Goal: Task Accomplishment & Management: Complete application form

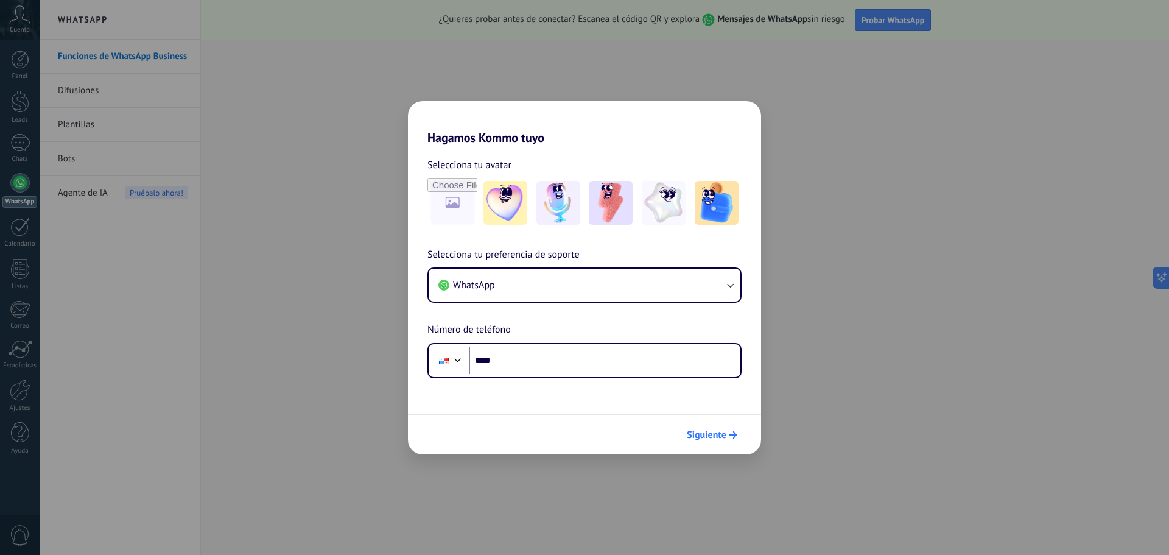
click at [700, 436] on span "Siguiente" at bounding box center [707, 434] width 40 height 9
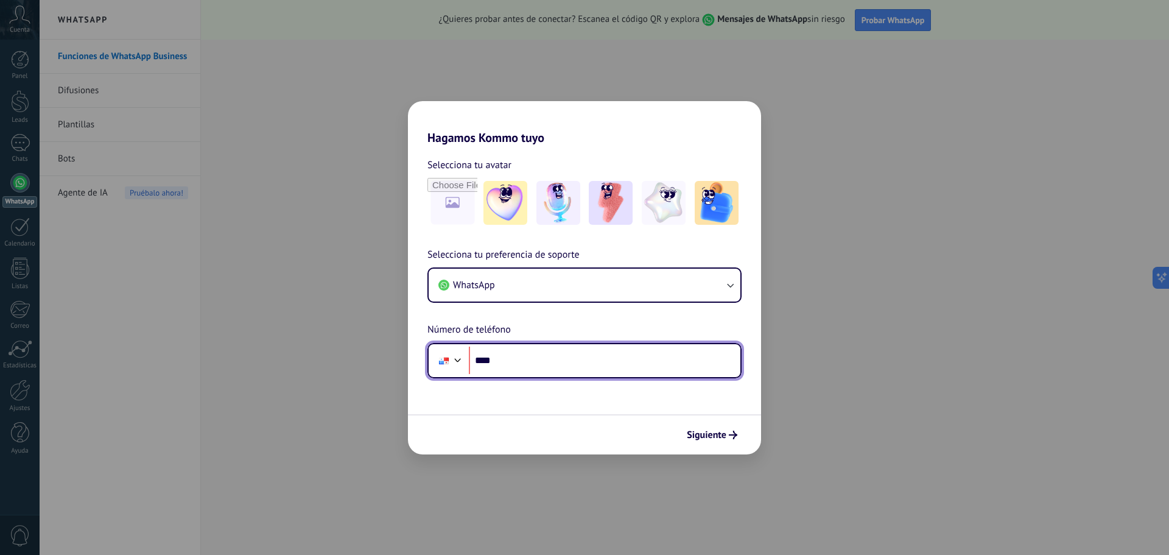
click at [450, 357] on div at bounding box center [443, 361] width 23 height 26
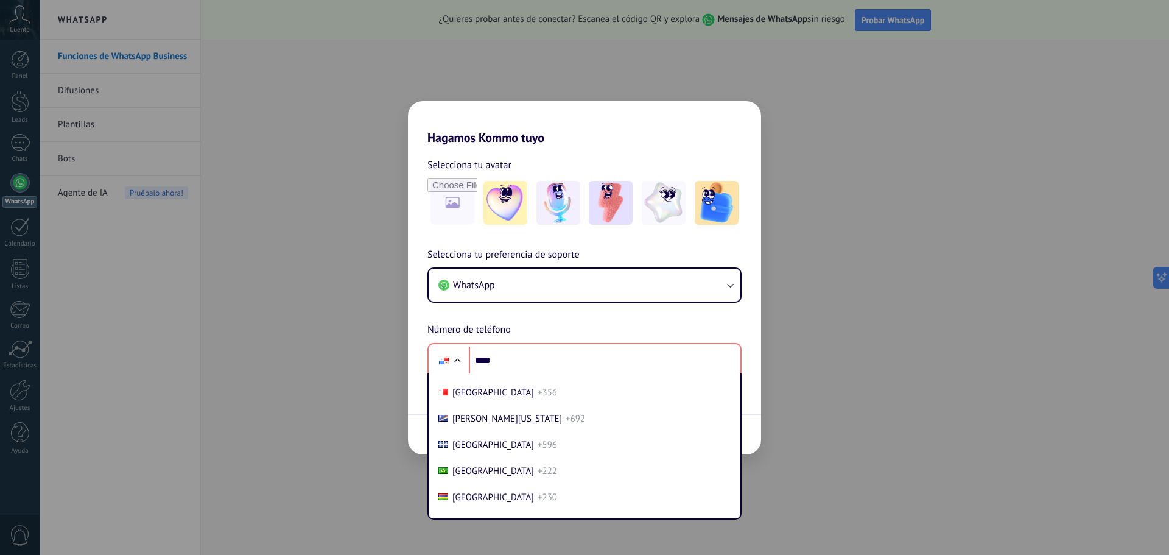
scroll to position [3006, 0]
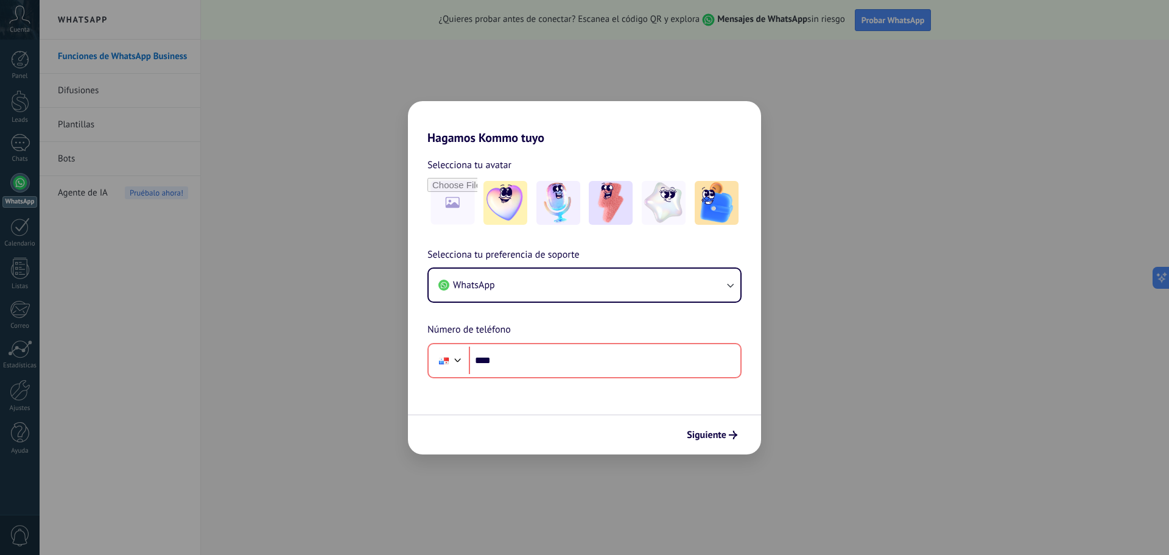
click at [488, 303] on div "Selecciona tu preferencia de soporte WhatsApp Número de teléfono Phone ****" at bounding box center [584, 312] width 353 height 131
click at [491, 290] on span "WhatsApp" at bounding box center [474, 285] width 42 height 12
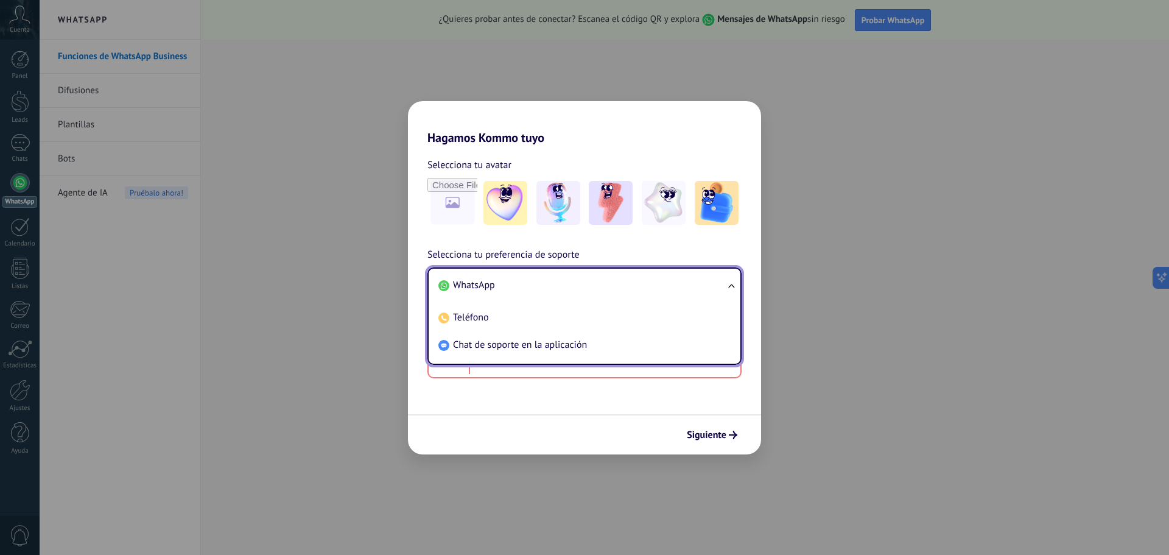
click at [491, 290] on span "WhatsApp" at bounding box center [474, 285] width 42 height 12
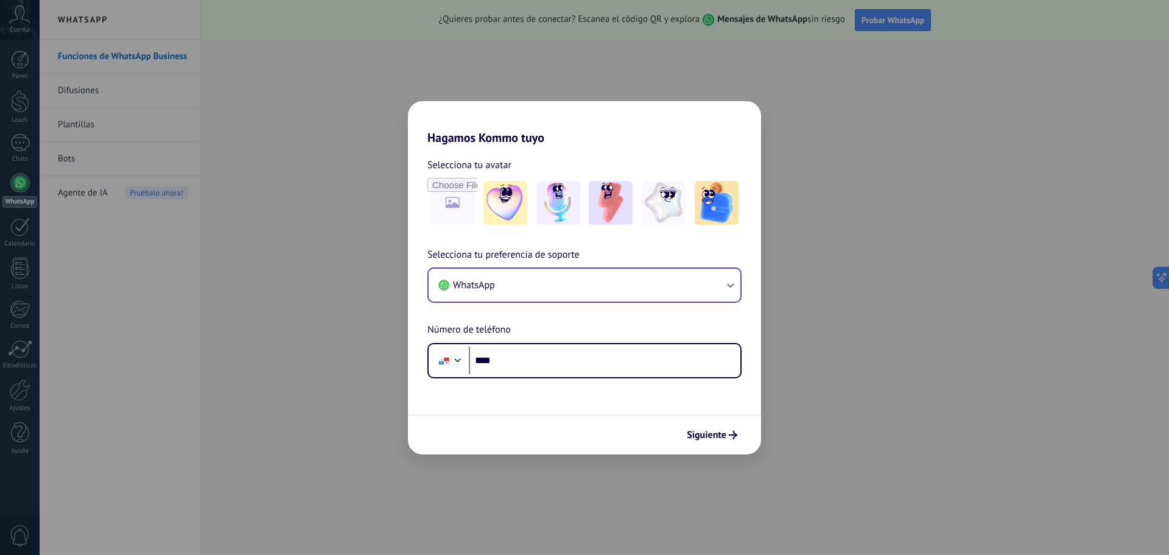
click at [319, 27] on div "Hagamos Kommo tuyo Selecciona tu avatar Selecciona tu preferencia de soporte Wh…" at bounding box center [584, 277] width 1169 height 555
click at [838, 105] on div "Hagamos Kommo tuyo Selecciona tu avatar Selecciona tu preferencia de soporte Wh…" at bounding box center [584, 277] width 1169 height 555
click at [495, 215] on img at bounding box center [505, 203] width 44 height 44
